Goal: Ask a question

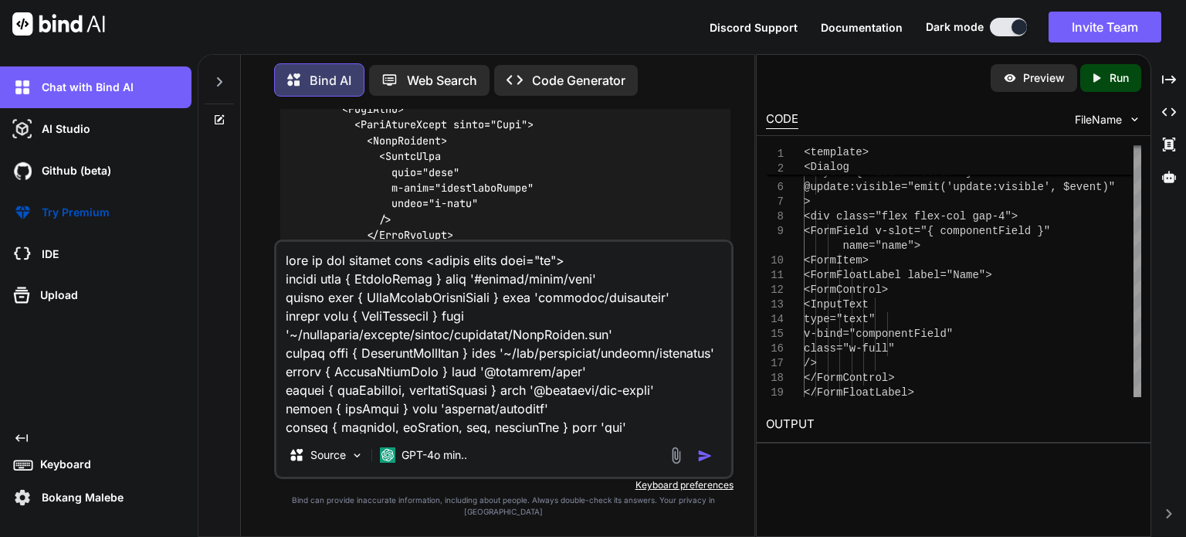
scroll to position [7100, 0]
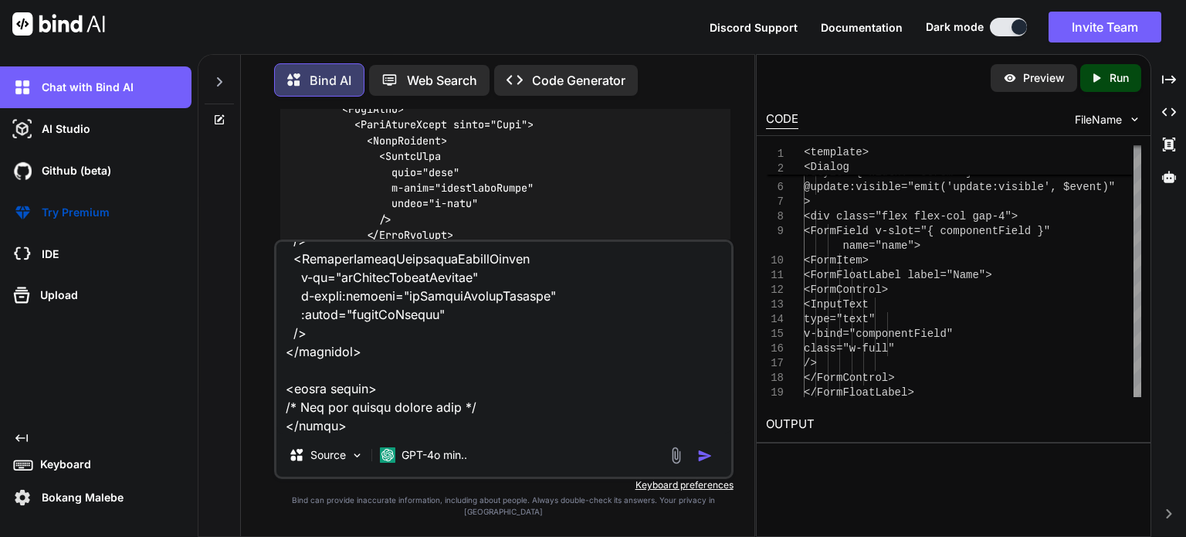
click at [361, 433] on textarea at bounding box center [503, 338] width 455 height 192
paste textarea "<script setup lang="ts"> import type { ColumnProps } from '#shared/types/base' …"
type textarea "here is the updated code <script setup lang="ts"> import type { ColumnProps } f…"
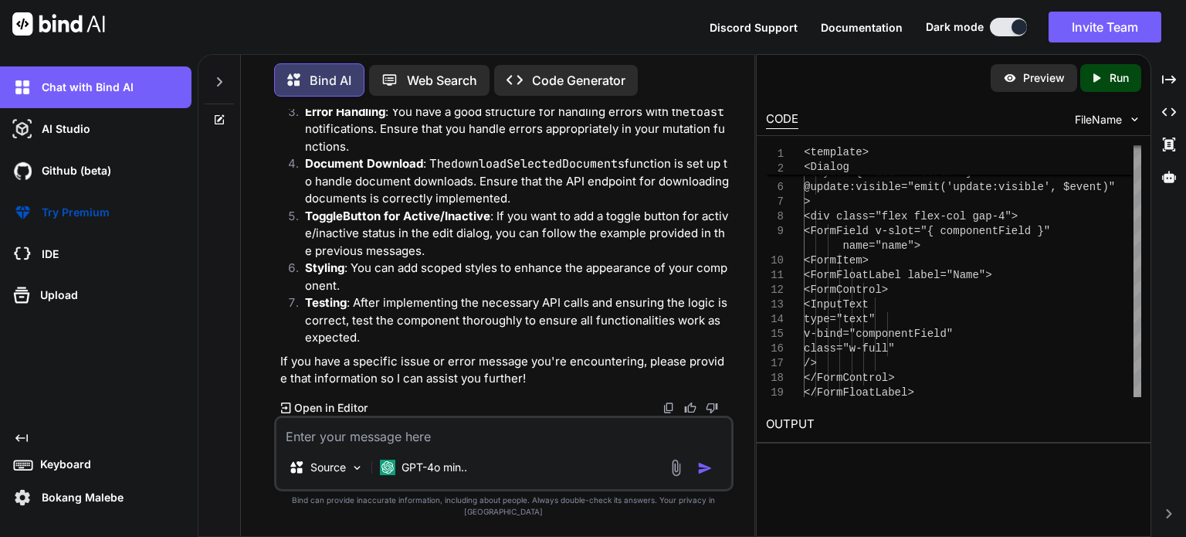
scroll to position [153970, 0]
click at [401, 439] on textarea at bounding box center [503, 432] width 455 height 28
paste textarea "[vue-tsc] Cannot find name '$documents'. Did you mean 'documents'? /nova/Osiris…"
type textarea "i am getting the following error [vue-tsc] Cannot find name '$documents'. Did y…"
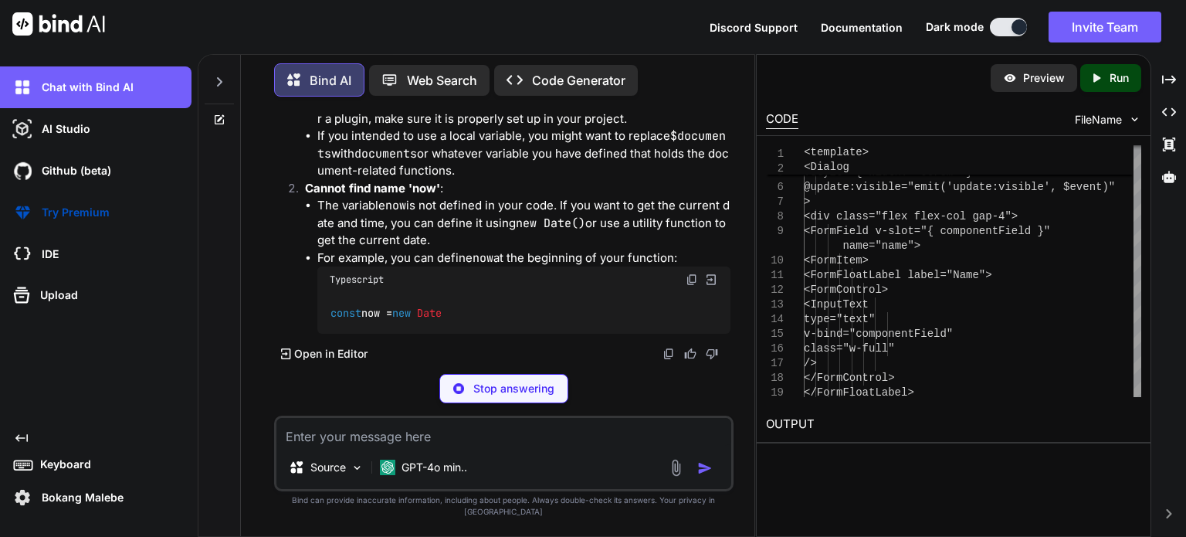
scroll to position [154772, 0]
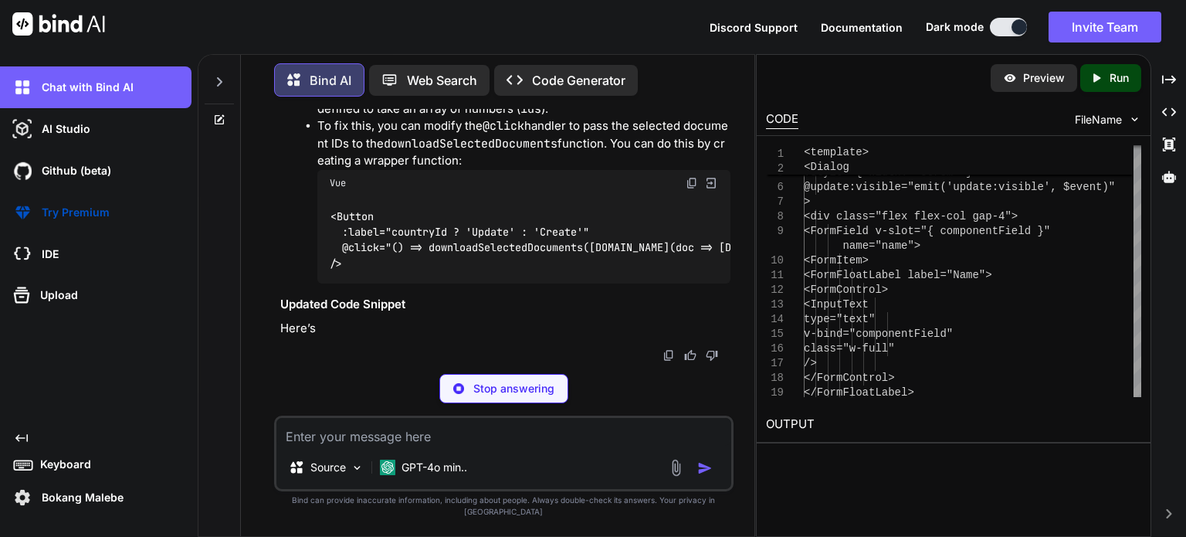
drag, startPoint x: 488, startPoint y: 327, endPoint x: 334, endPoint y: 324, distance: 154.5
click at [322, 30] on div "const now = new Date ();" at bounding box center [523, 10] width 413 height 40
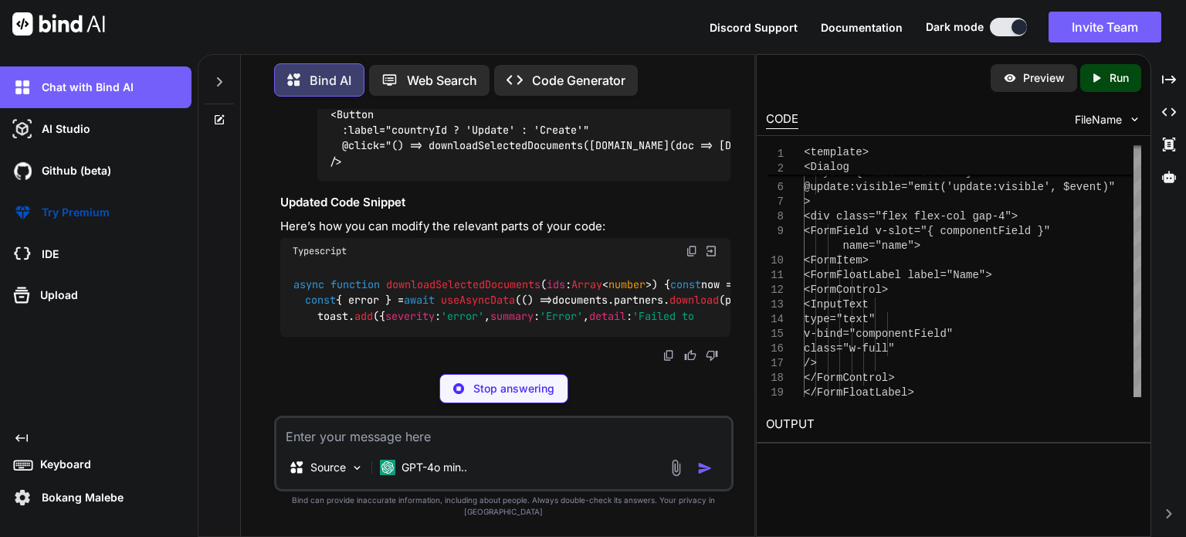
copy code "const now = new Date ();"
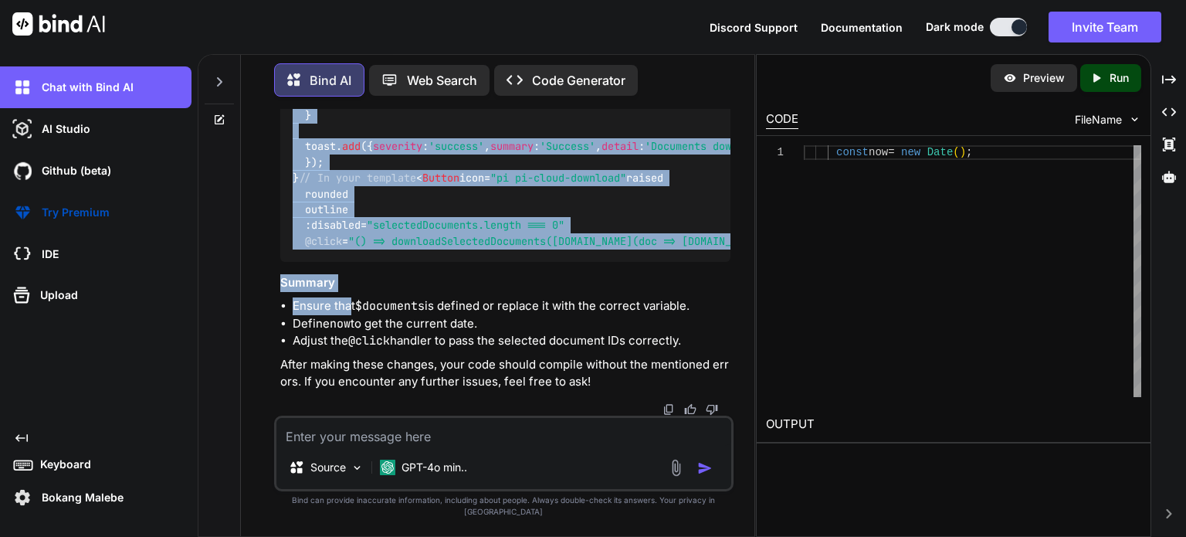
scroll to position [155633, 0]
drag, startPoint x: 294, startPoint y: 174, endPoint x: 342, endPoint y: 331, distance: 164.6
click at [342, 261] on div "async function downloadSelectedDocuments ( ids : Array < number > ) { const now…" at bounding box center [505, 146] width 450 height 229
copy code "async function downloadSelectedDocuments ( ids : Array < number > ) { const now…"
click at [411, 162] on div "async function downloadSelectedDocuments ( ids : Array < number > ) { const now…" at bounding box center [505, 146] width 450 height 229
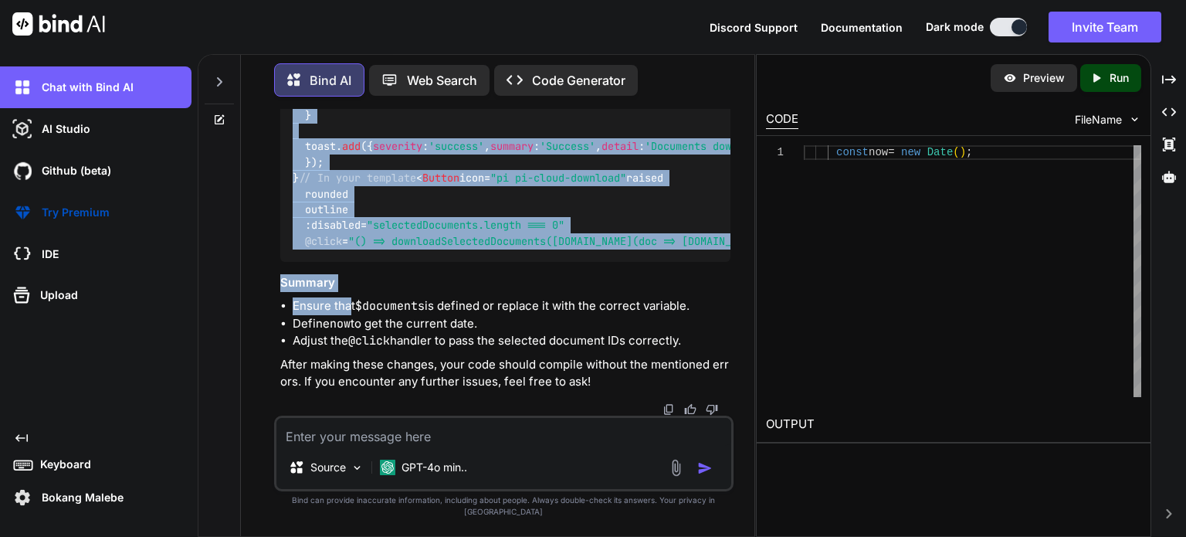
scroll to position [155324, 0]
click at [322, 59] on span "async" at bounding box center [308, 52] width 31 height 14
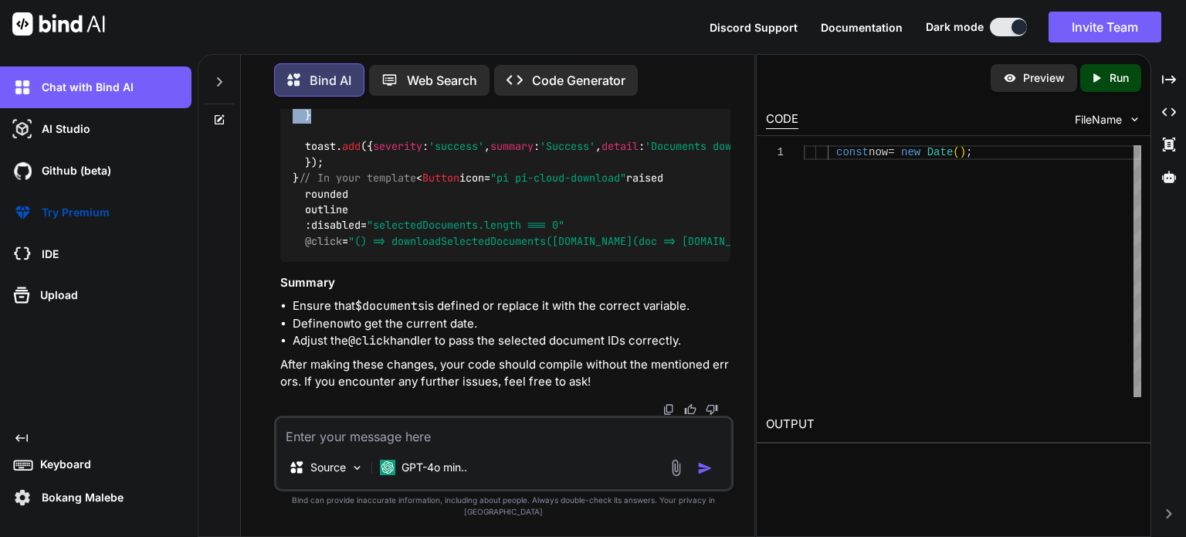
drag, startPoint x: 289, startPoint y: 158, endPoint x: 333, endPoint y: 341, distance: 188.2
click at [327, 261] on div "async function downloadSelectedDocuments ( ids : Array < number > ) { const now…" at bounding box center [505, 146] width 450 height 229
click at [1133, 75] on span "toValue" at bounding box center [1154, 68] width 43 height 14
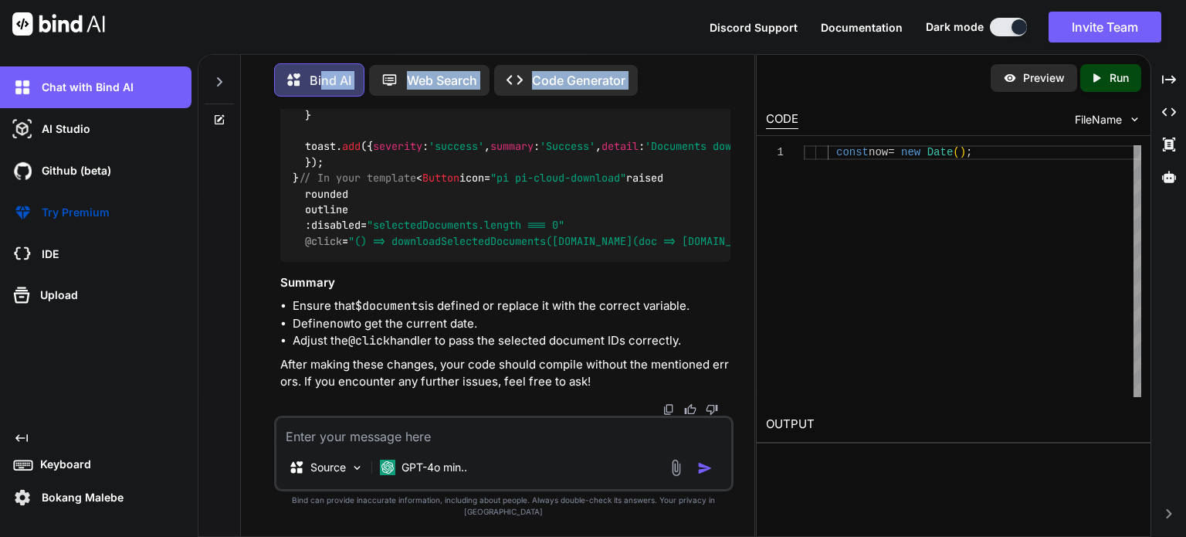
scroll to position [155636, 0]
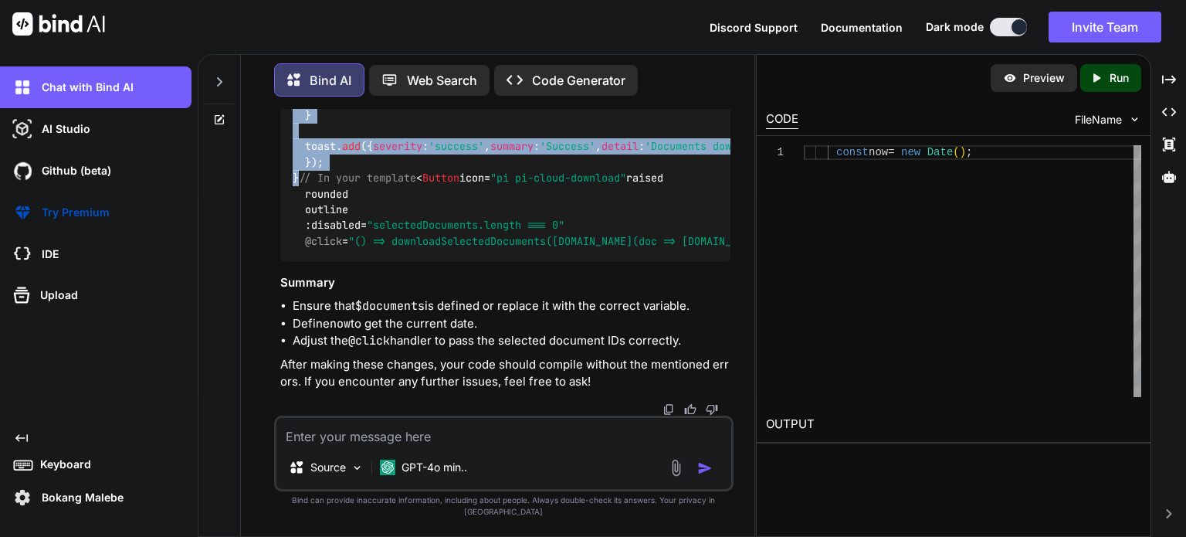
drag, startPoint x: 294, startPoint y: 160, endPoint x: 330, endPoint y: 163, distance: 35.7
click at [330, 161] on div "async function downloadSelectedDocuments ( ids : Array < number > ) { const now…" at bounding box center [505, 146] width 450 height 229
copy code "async function downloadSelectedDocuments ( ids : Array < number > ) { const now…"
drag, startPoint x: 293, startPoint y: 213, endPoint x: 319, endPoint y: 331, distance: 120.3
click at [320, 261] on div "async function downloadSelectedDocuments ( ids : Array < number > ) { const now…" at bounding box center [505, 146] width 450 height 229
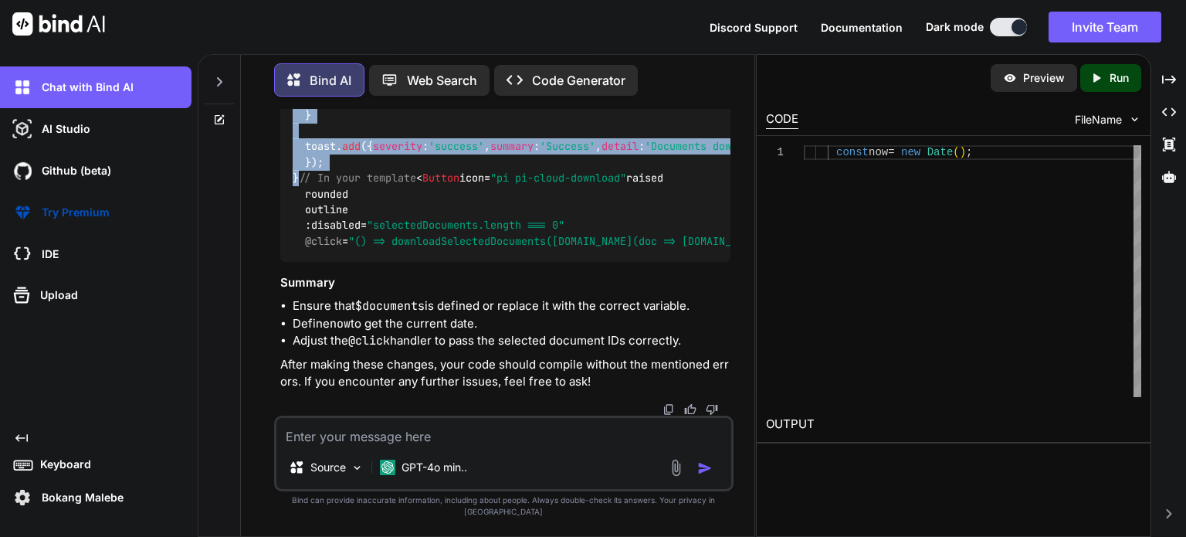
copy code "< Button icon= "pi pi-cloud-download" raised rounded outline :disabled= "select…"
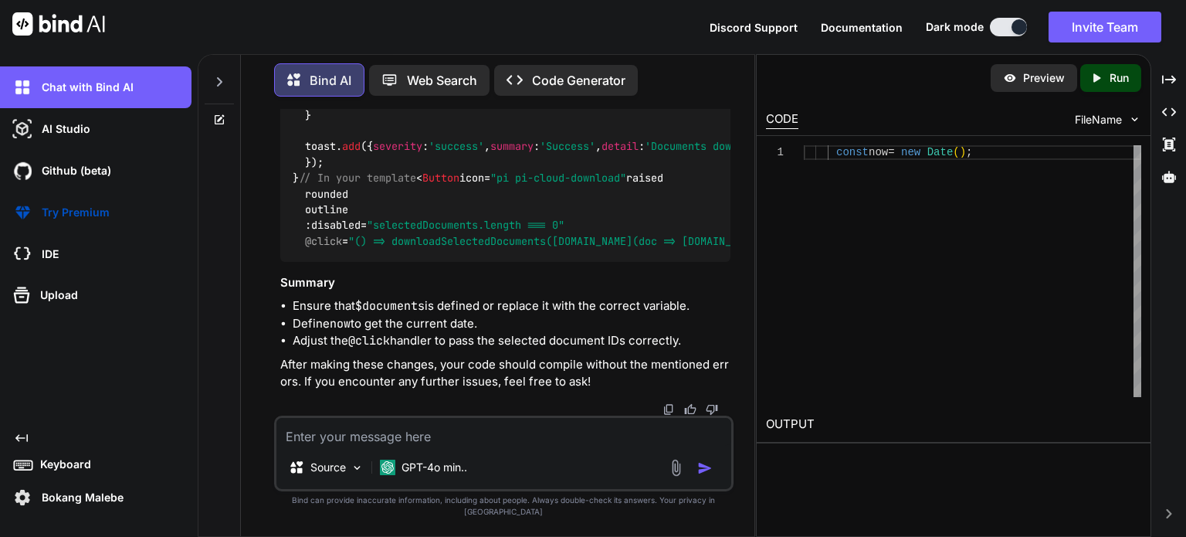
click at [343, 443] on textarea at bounding box center [503, 432] width 455 height 28
paste textarea "[vue-tsc] Property 'partners' does not exist on type 'Ref<{ id: number; complia…"
type textarea "[vue-tsc] Property 'partners' does not exist on type 'Ref<{ id: number; complia…"
click at [371, 234] on span ""() => downloadSelectedDocuments([DOMAIN_NAME](doc => [DOMAIN_NAME]))"" at bounding box center [564, 241] width 432 height 14
click at [420, 236] on div "async function downloadSelectedDocuments ( ids : Array < number > ) { const now…" at bounding box center [505, 146] width 450 height 229
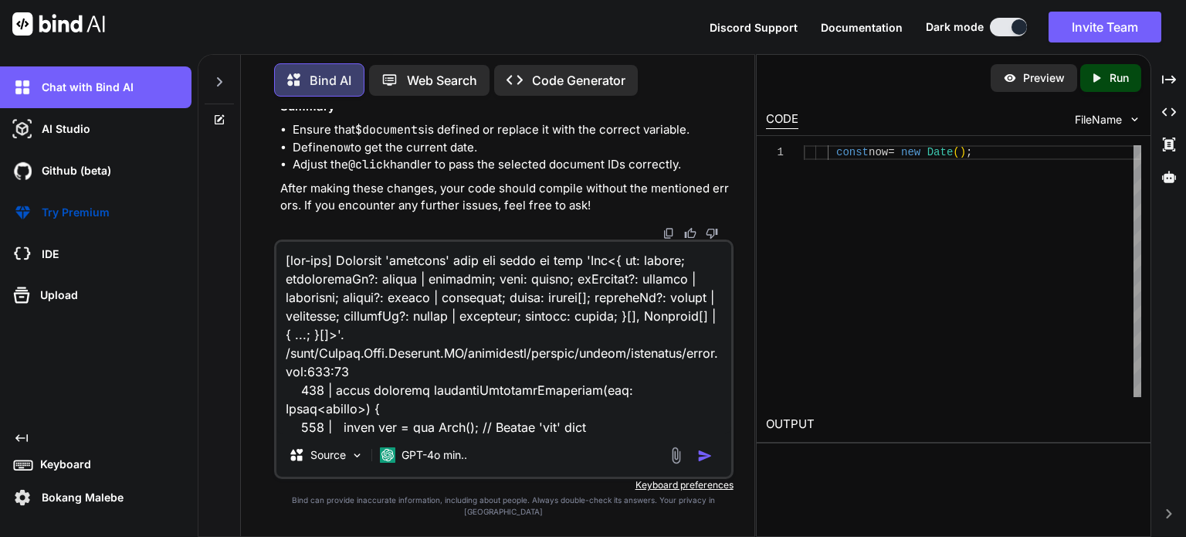
scroll to position [335, 0]
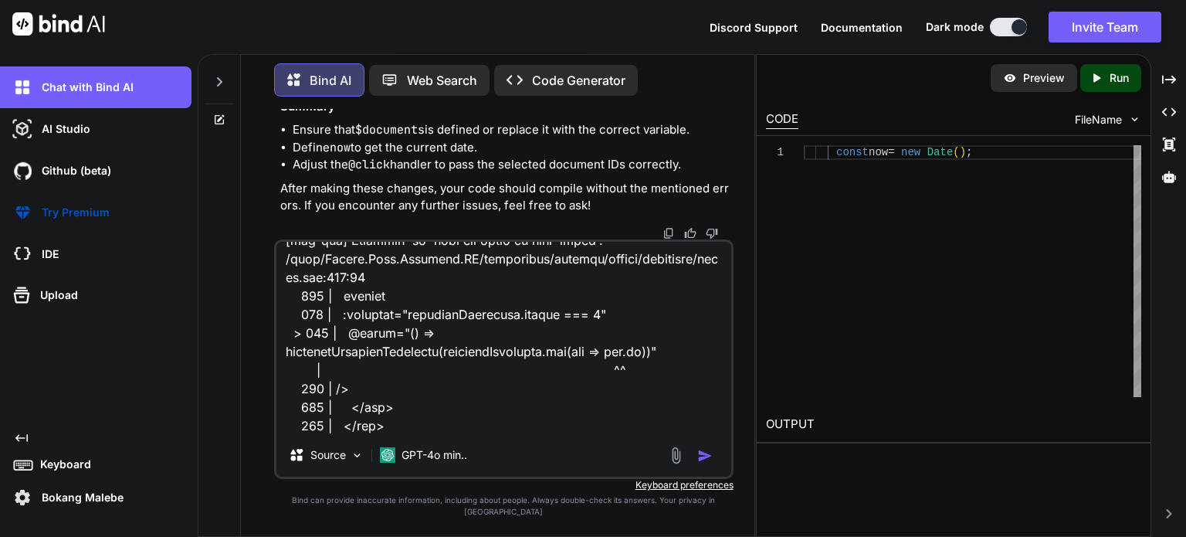
click at [700, 463] on img "button" at bounding box center [704, 455] width 15 height 15
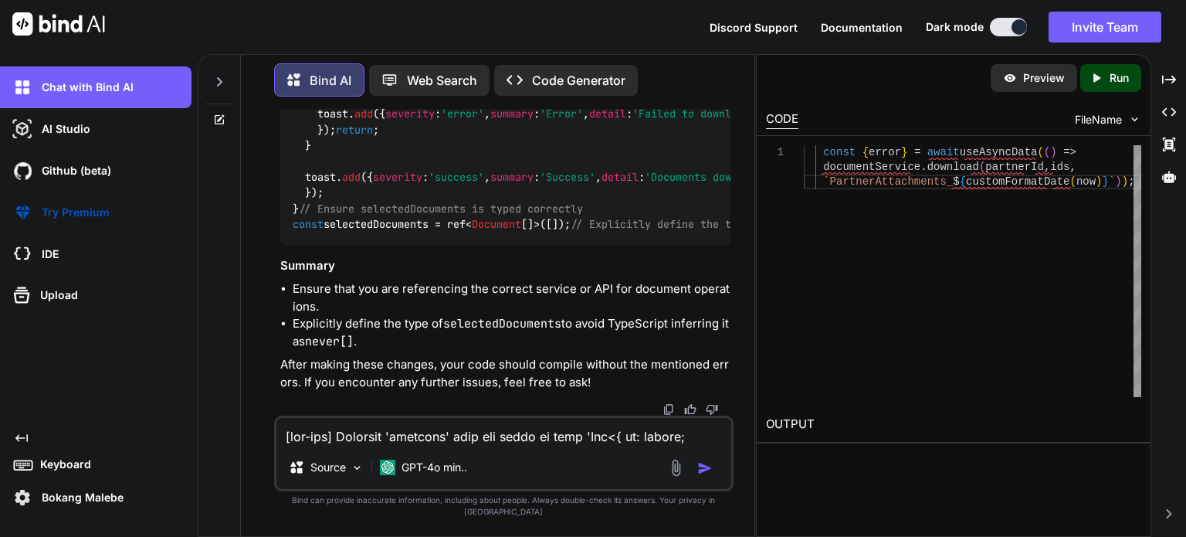
scroll to position [157229, 0]
click at [439, 446] on textarea at bounding box center [503, 432] width 455 height 28
type textarea "give me full complete updated code"
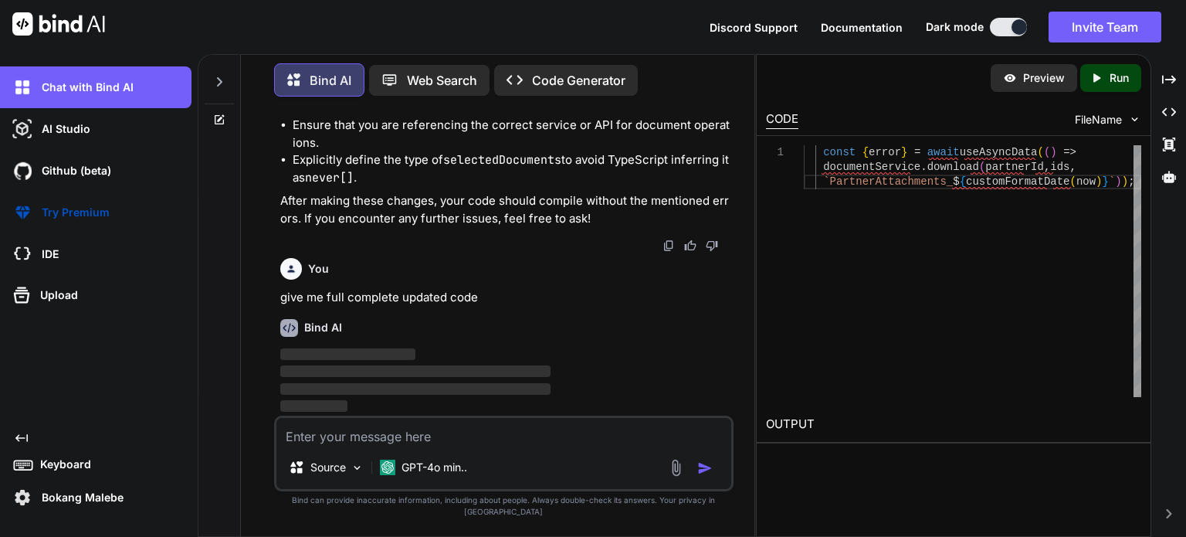
scroll to position [156929, 0]
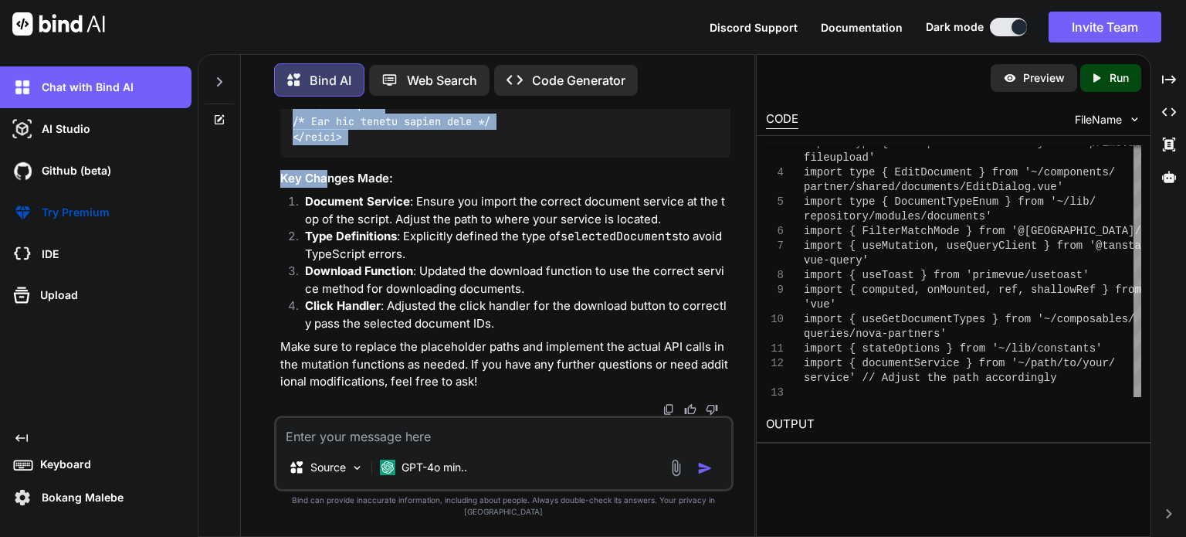
scroll to position [163441, 0]
drag, startPoint x: 294, startPoint y: 217, endPoint x: 351, endPoint y: 345, distance: 140.3
copy code "<script setup lang="ts"> import type { ColumnProps } from '#shared/types/base' …"
